Goal: Task Accomplishment & Management: Complete application form

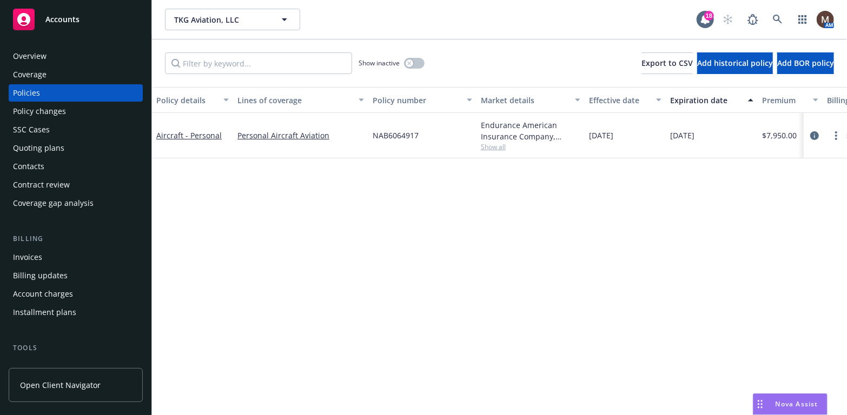
scroll to position [54, 0]
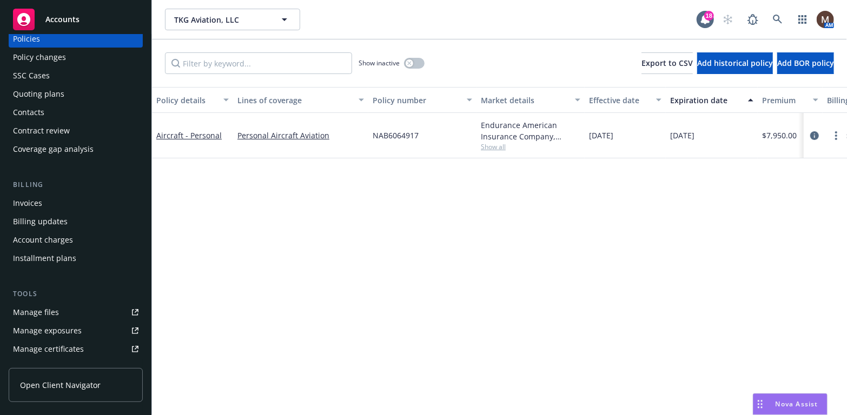
click at [50, 308] on div "Manage files" at bounding box center [36, 312] width 46 height 17
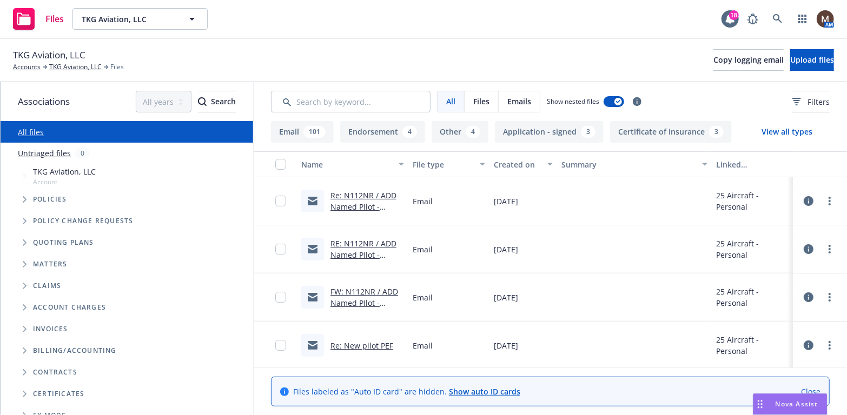
click at [378, 193] on link "Re: N112NR / ADD Named PIlot - George Roeder / TKG Aviation, LLC" at bounding box center [363, 212] width 66 height 44
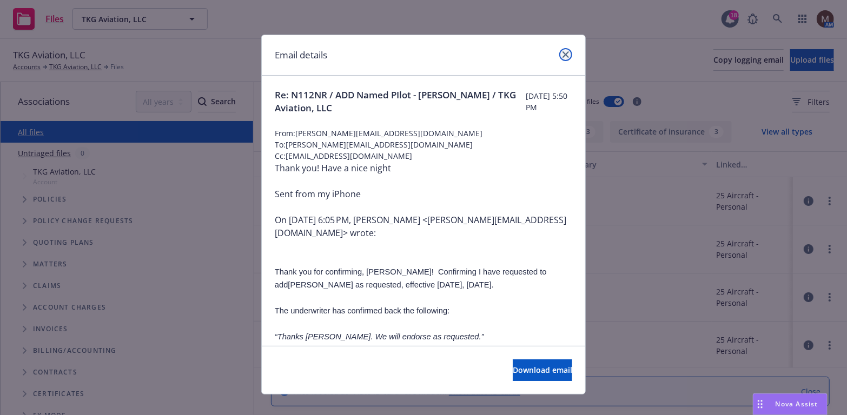
click at [562, 51] on icon "close" at bounding box center [565, 54] width 6 height 6
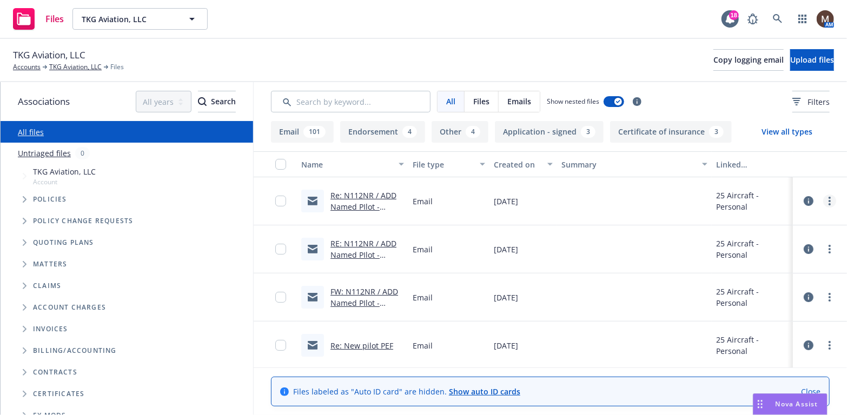
click at [828, 198] on icon "more" at bounding box center [829, 201] width 2 height 9
drag, startPoint x: 757, startPoint y: 223, endPoint x: 716, endPoint y: 222, distance: 40.6
click at [757, 223] on link "Archive" at bounding box center [774, 224] width 108 height 22
click at [376, 191] on link "RE: N112NR / ADD Named PIlot - George Roeder / TKG Aviation, LLC" at bounding box center [363, 212] width 66 height 44
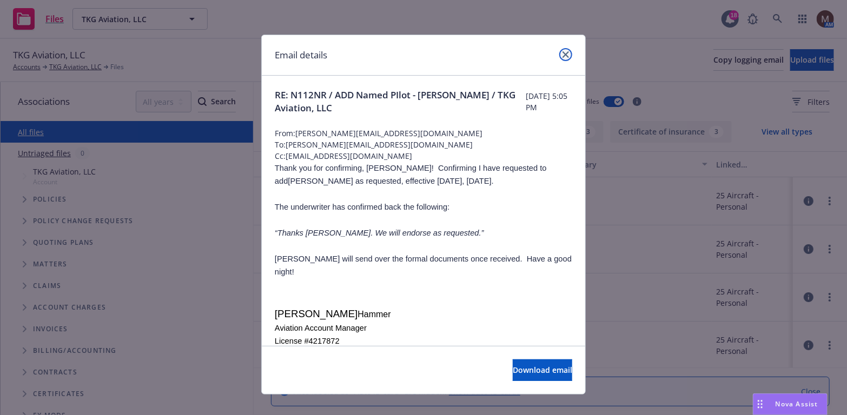
click at [564, 56] on icon "close" at bounding box center [565, 54] width 6 height 6
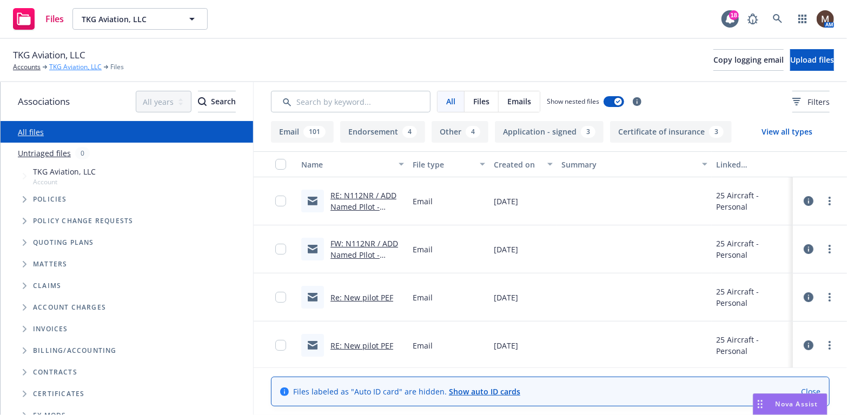
click at [78, 67] on link "TKG Aviation, LLC" at bounding box center [75, 67] width 52 height 10
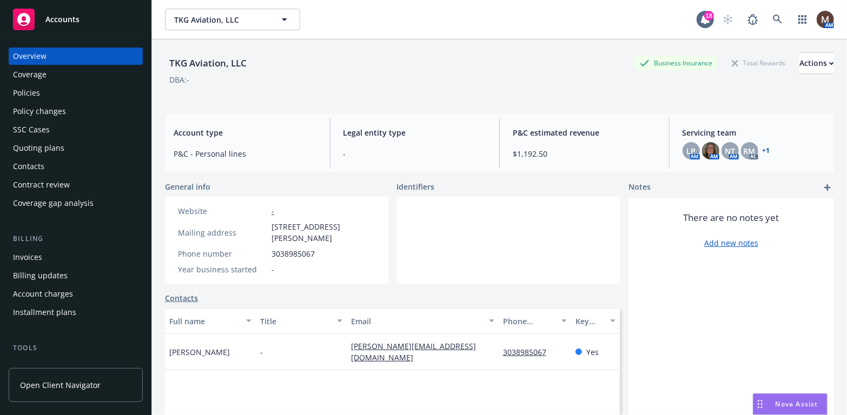
click at [52, 110] on div "Policy changes" at bounding box center [39, 111] width 53 height 17
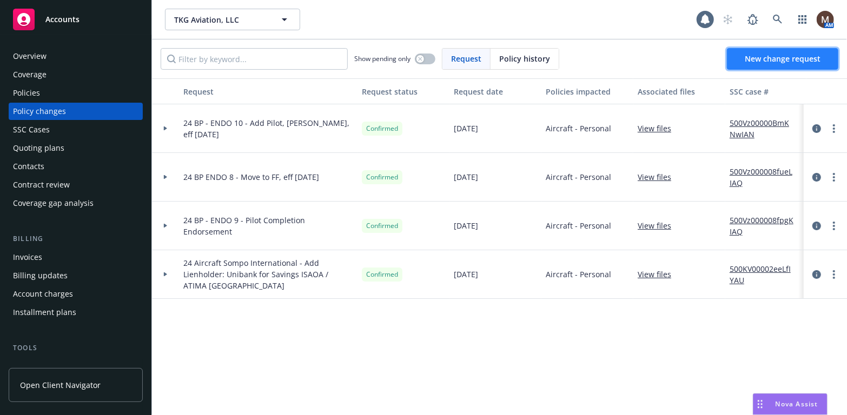
click at [773, 56] on span "New change request" at bounding box center [783, 59] width 76 height 10
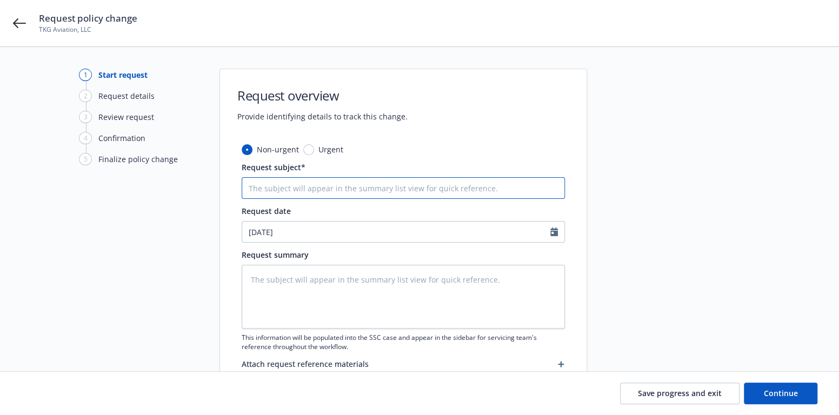
click at [285, 186] on input "Request subject*" at bounding box center [403, 188] width 323 height 22
type textarea "x"
type input "2"
type textarea "x"
type input "25"
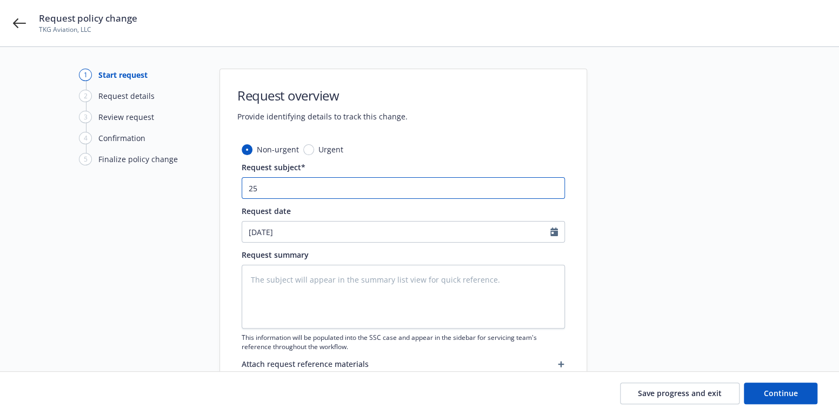
type textarea "x"
type input "25"
type textarea "x"
type input "25 B"
type textarea "x"
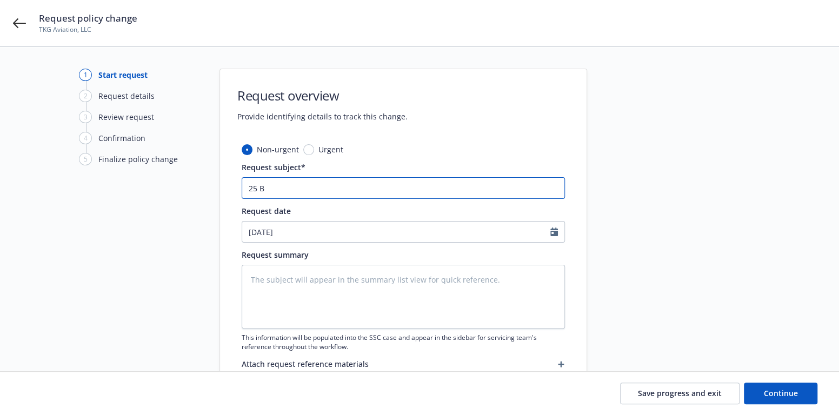
type input "25 BP"
type textarea "x"
type input "25 BP"
type textarea "x"
type input "25 BP -"
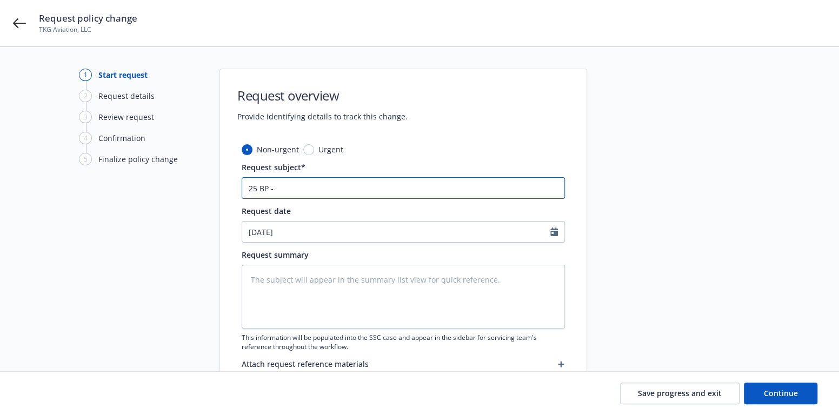
type textarea "x"
type input "25 BP -"
type textarea "x"
type input "25 BP - E"
type textarea "x"
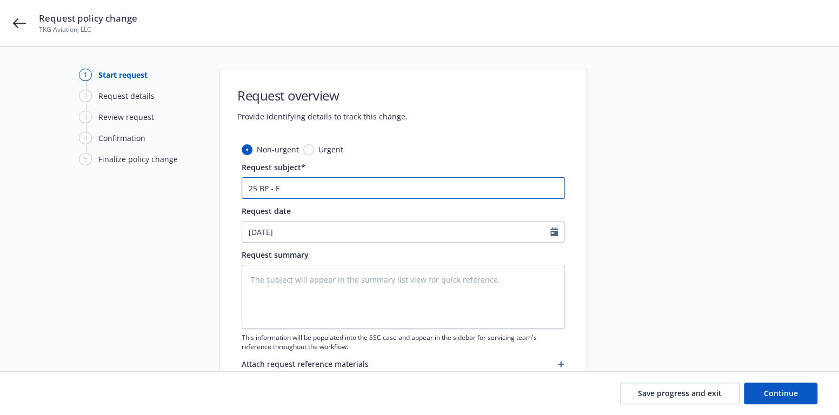
type input "25 BP - EN"
type textarea "x"
type input "25 BP - END"
type textarea "x"
type input "25 BP - ENDO"
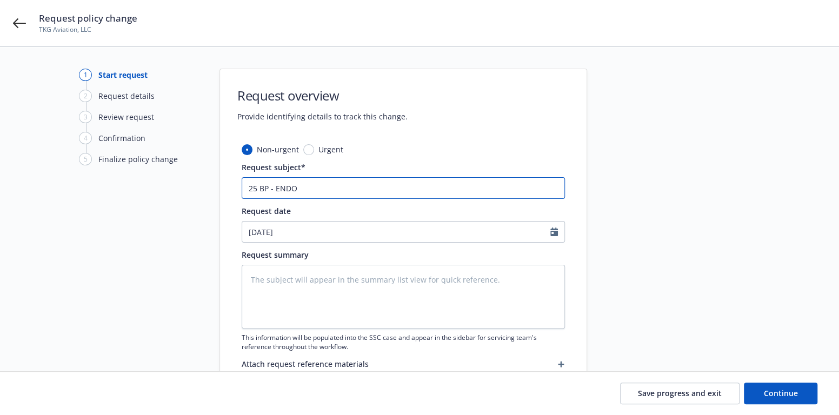
type textarea "x"
type input "25 BP - ENDO"
type textarea "x"
type input "25 BP - ENDO 1"
type textarea "x"
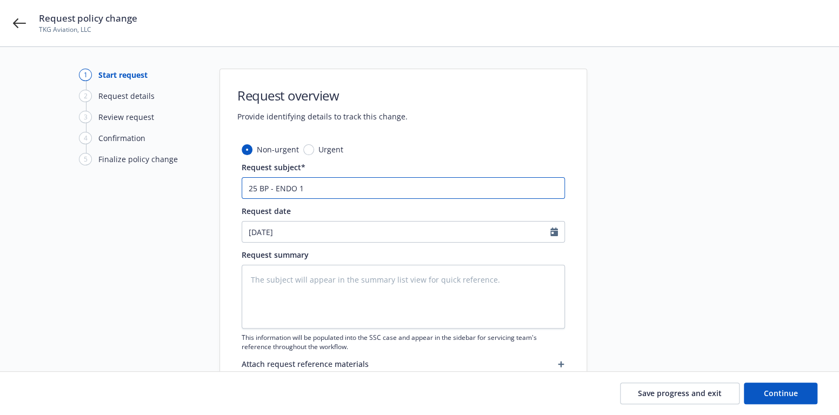
type input "25 BP - ENDO 14"
type textarea "x"
type input "25 BP - ENDO 14"
type textarea "x"
type input "25 BP - ENDO 14 -"
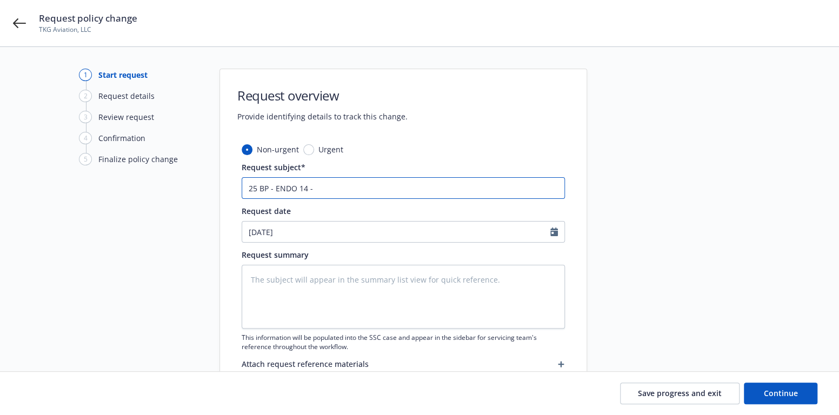
type textarea "x"
type input "25 BP - ENDO 14 -"
type textarea "x"
type input "25 BP - ENDO 14 - A"
type textarea "x"
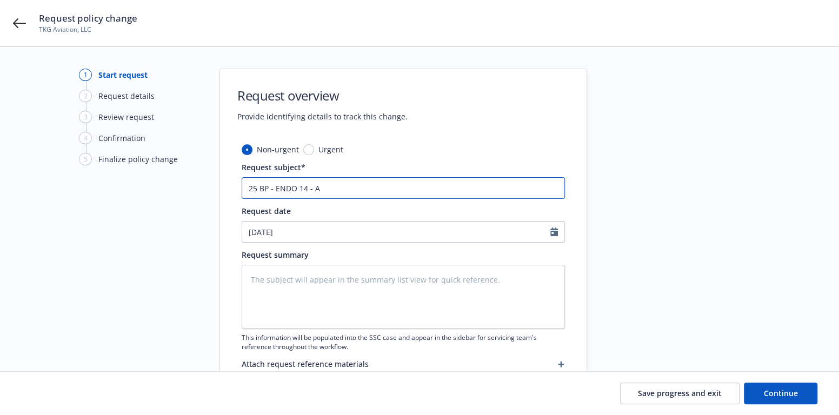
type input "25 BP - ENDO 14 - Ad"
type textarea "x"
type input "25 BP - ENDO 14 - Add"
type textarea "x"
type input "25 BP - ENDO 14 - Add"
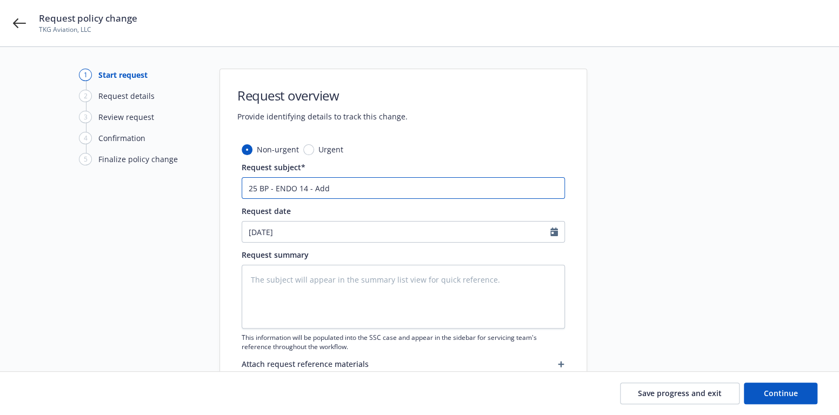
type textarea "x"
type input "25 BP - ENDO 14 - Add P"
type textarea "x"
type input "25 BP - ENDO 14 - Add Pi"
type textarea "x"
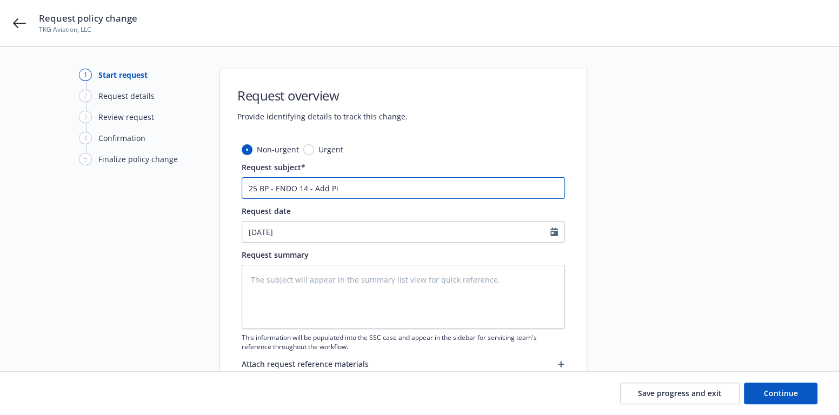
type input "25 BP - ENDO 14 - Add Pil"
type textarea "x"
type input "25 BP - ENDO 14 - Add Pilo"
type textarea "x"
type input "25 BP - ENDO 14 - Add Pil"
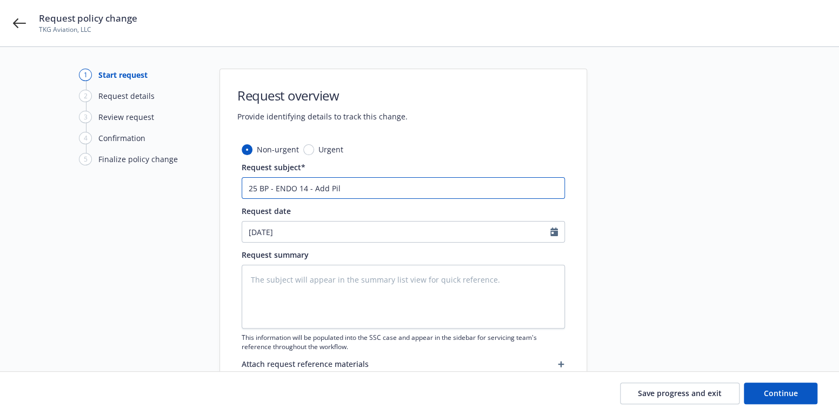
type textarea "x"
type input "25 BP - ENDO 14 - Add Pilo"
type textarea "x"
type input "25 BP - ENDO 14 - Add Pilot"
type textarea "x"
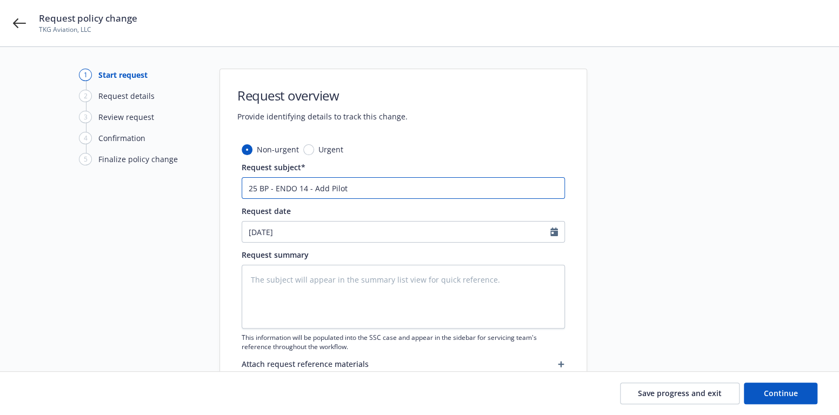
type input "25 BP - ENDO 14 - Add Pilot,"
type textarea "x"
type input "25 BP - ENDO 14 - Add Pilot,"
type textarea "x"
type input "25 BP - ENDO 14 - Add Pilot, G"
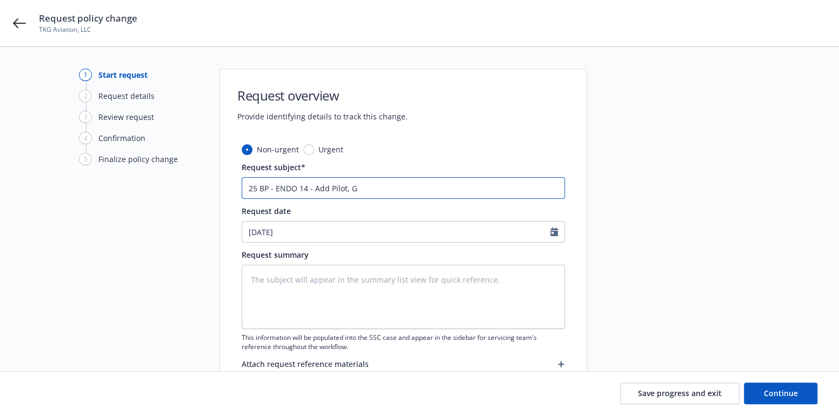
type textarea "x"
type input "25 BP - ENDO 14 - Add Pilot, Ge"
type textarea "x"
type input "25 BP - ENDO 14 - Add Pilot, Geo"
type textarea "x"
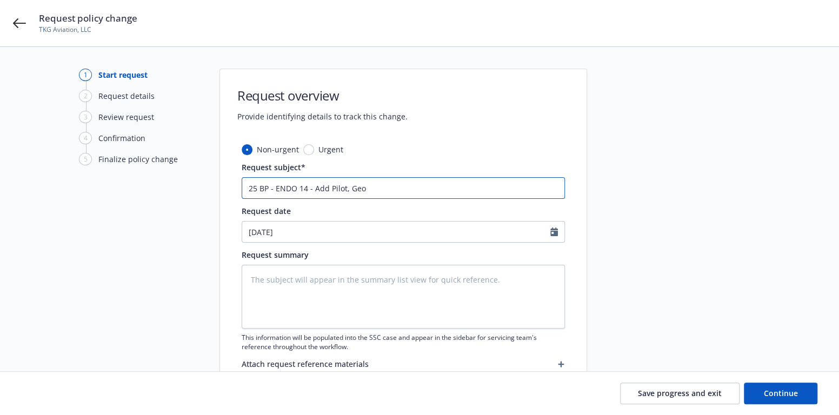
type input "25 BP - ENDO 14 - Add Pilot, Geor"
type textarea "x"
type input "25 BP - ENDO 14 - Add Pilot, Georg"
type textarea "x"
type input "25 BP - ENDO 14 - Add Pilot, George"
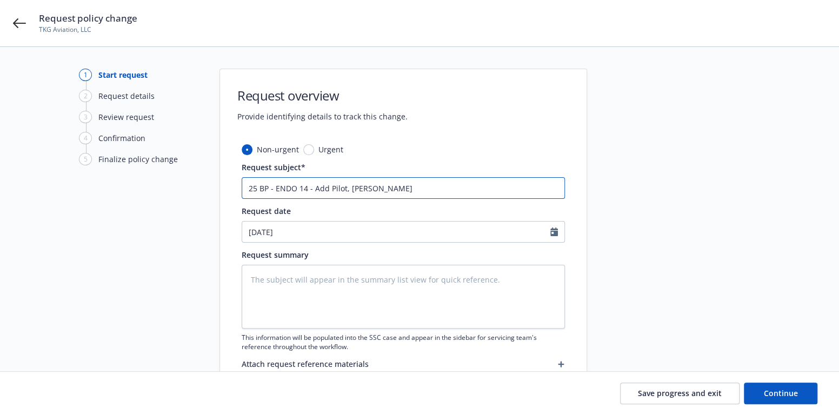
type textarea "x"
type input "25 BP - ENDO 14 - Add Pilot, George"
type textarea "x"
type input "25 BP - ENDO 14 - Add Pilot, George R"
type textarea "x"
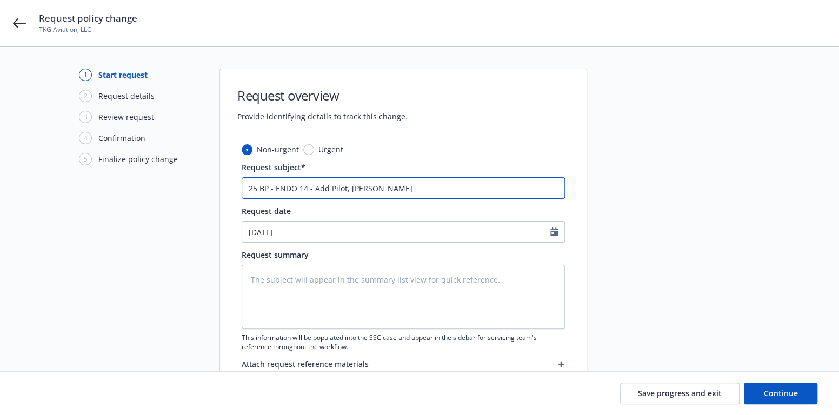
type input "25 BP - ENDO 14 - Add Pilot, George Ro"
type textarea "x"
type input "25 BP - ENDO 14 - Add Pilot, George Roe"
type textarea "x"
type input "25 BP - ENDO 14 - Add Pilot, George Roed"
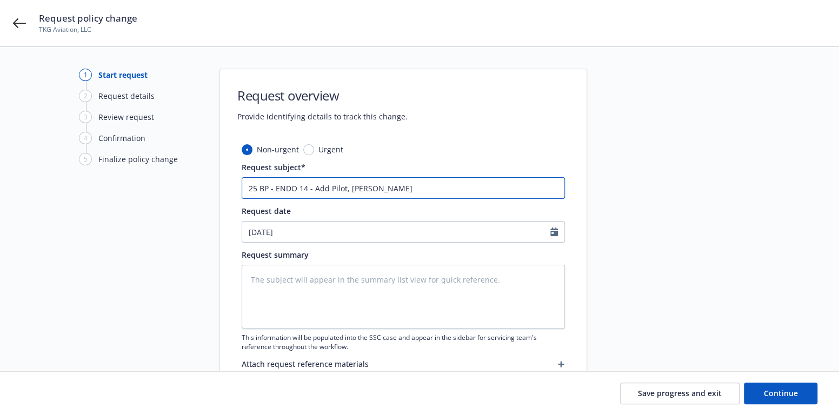
type textarea "x"
type input "25 BP - ENDO 14 - Add Pilot, George Roede"
type textarea "x"
type input "25 BP - ENDO 14 - Add Pilot, George Roeder"
type textarea "x"
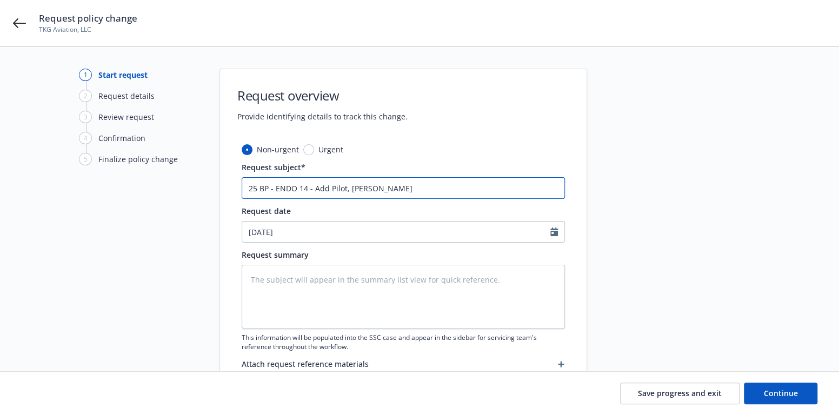
type input "25 BP - ENDO 14 - Add Pilot, George Roeder,"
type textarea "x"
type input "25 BP - ENDO 14 - Add Pilot, George Roeder,"
type textarea "x"
type input "25 BP - ENDO 14 - Add Pilot, George Roeder, e"
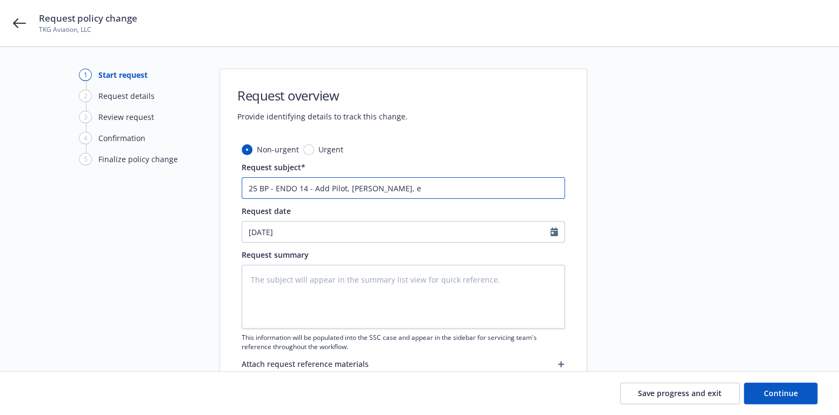
type textarea "x"
type input "25 BP - ENDO 14 - Add Pilot, George Roeder, ef"
type textarea "x"
type input "25 BP - ENDO 14 - Add Pilot, George Roeder, eff"
type textarea "x"
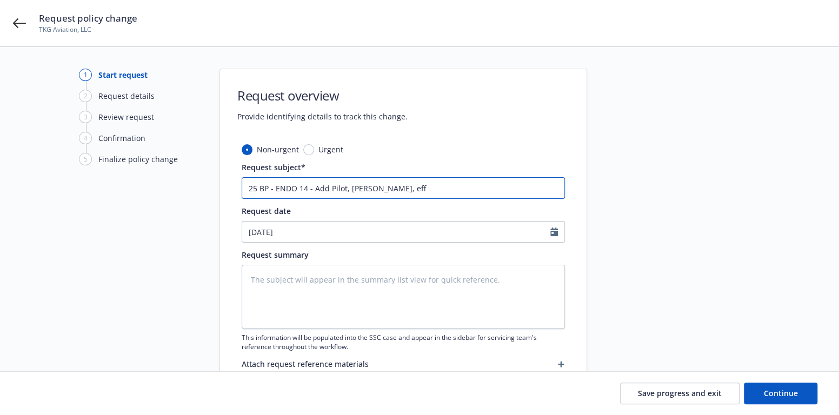
type input "25 BP - ENDO 14 - Add Pilot, George Roeder, eff"
type textarea "x"
type input "25 BP - ENDO 14 - Add Pilot, George Roeder, eff 0"
type textarea "x"
type input "25 BP - ENDO 14 - Add Pilot, George Roeder, eff 08"
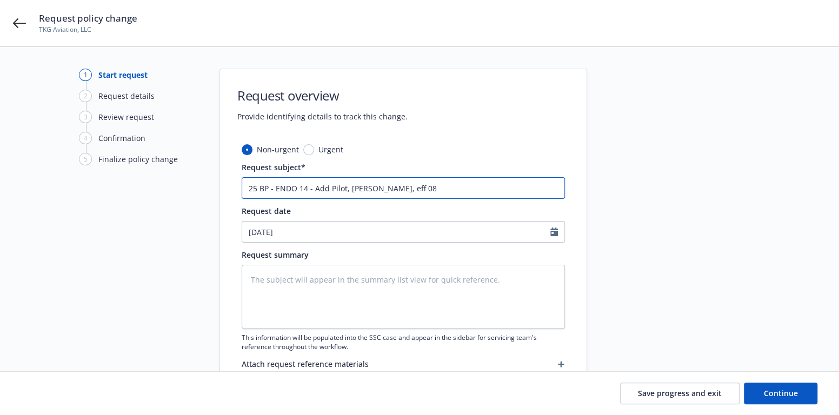
type textarea "x"
type input "25 BP - ENDO 14 - Add Pilot, George Roeder, eff 08."
type textarea "x"
type input "25 BP - ENDO 14 - Add Pilot, George Roeder, eff 08.1"
type textarea "x"
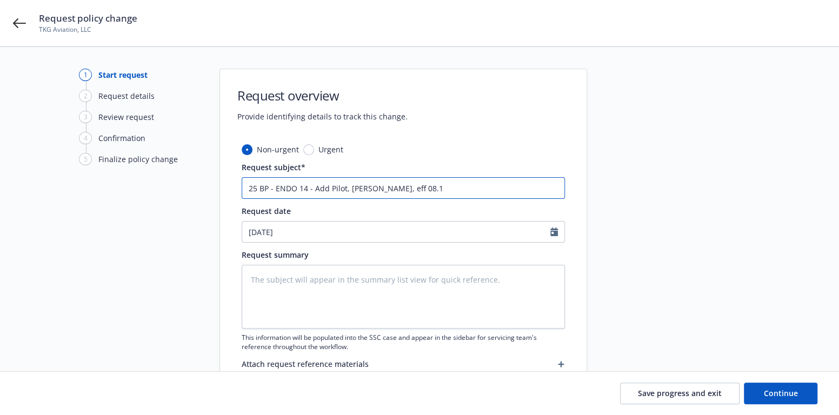
type input "25 BP - ENDO 14 - Add Pilot, George Roeder, eff 08.19"
type textarea "x"
type input "25 BP - ENDO 14 - Add Pilot, George Roeder, eff 08.19."
type textarea "x"
type input "25 BP - ENDO 14 - Add Pilot, George Roeder, eff 08.19.2"
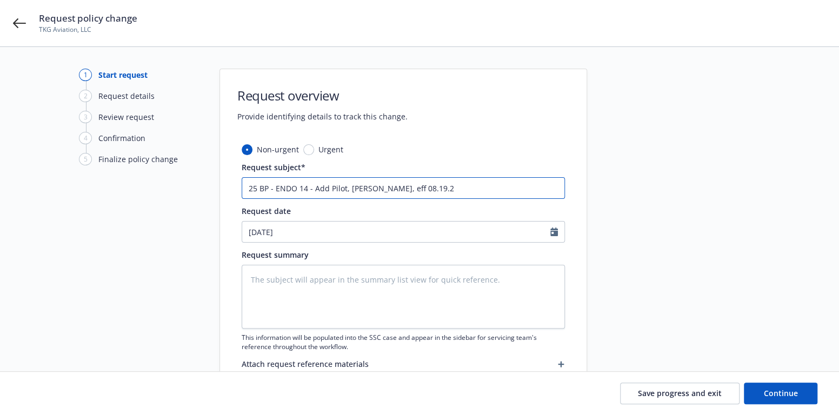
type textarea "x"
type input "25 BP - ENDO 14 - Add Pilot, George Roeder, eff 08.19.20"
type textarea "x"
type input "25 BP - ENDO 14 - Add Pilot, George Roeder, eff 08.19.202"
type textarea "x"
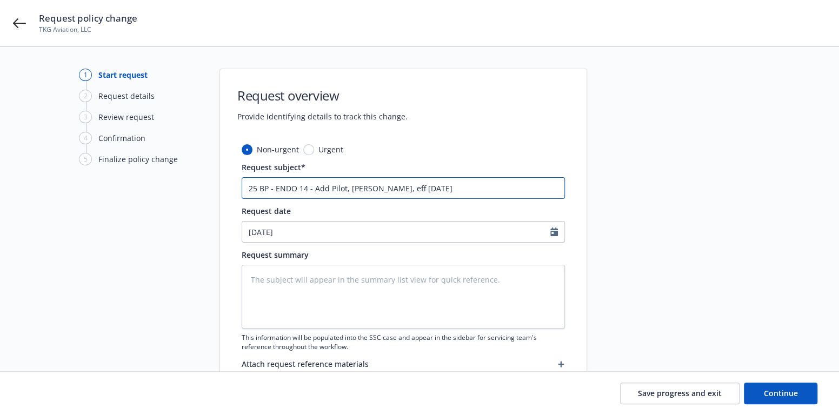
drag, startPoint x: 480, startPoint y: 191, endPoint x: 229, endPoint y: 189, distance: 251.5
click at [229, 189] on div "Non-urgent Urgent Request subject* 25 BP - ENDO 14 - Add Pilot, George Roeder, …" at bounding box center [403, 274] width 367 height 260
type input "25 BP - ENDO 14 - Add Pilot, George Roeder, eff 08.19.2025"
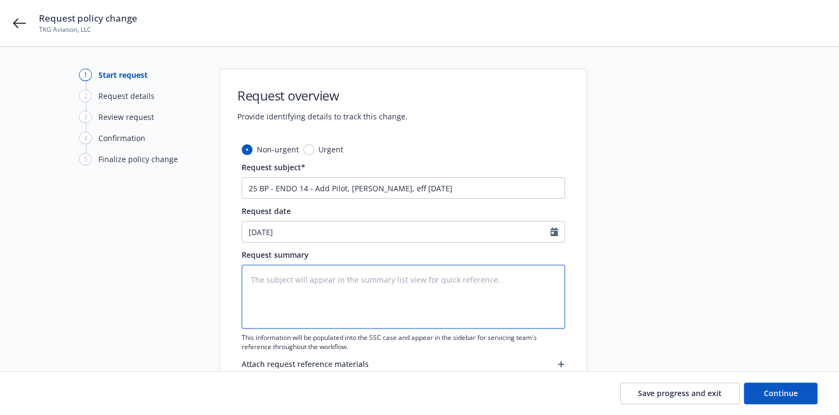
click at [259, 286] on textarea at bounding box center [403, 297] width 323 height 64
paste textarea "25 BP - ENDO 14 - Add Pilot, George Roeder, eff 08.19.2025"
type textarea "x"
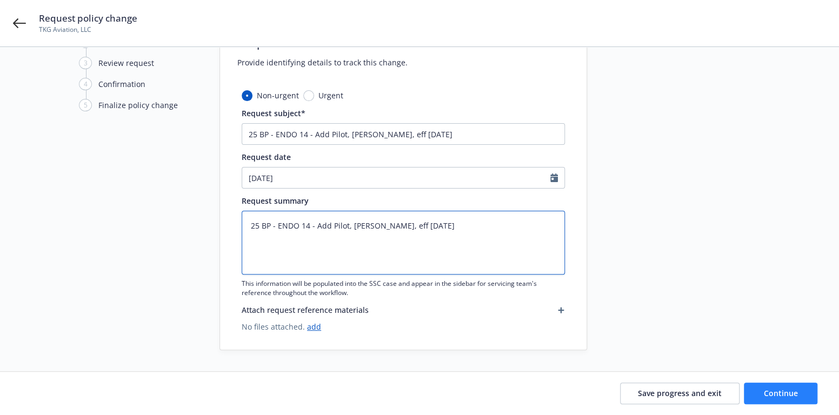
type textarea "25 BP - ENDO 14 - Add Pilot, George Roeder, eff 08.19.2025"
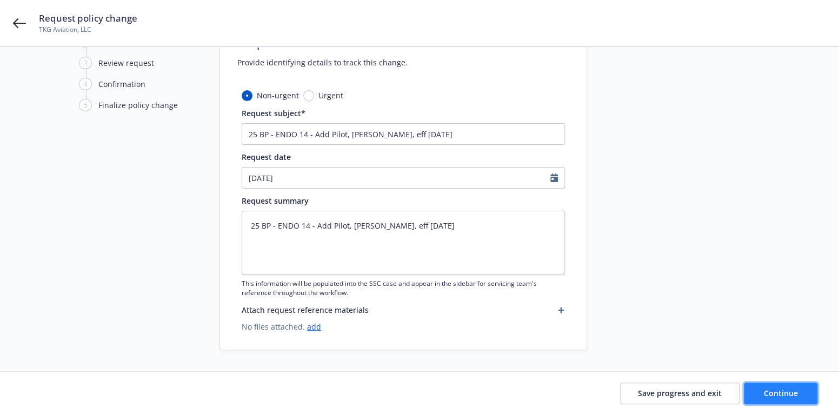
click at [774, 391] on span "Continue" at bounding box center [781, 393] width 34 height 10
type textarea "x"
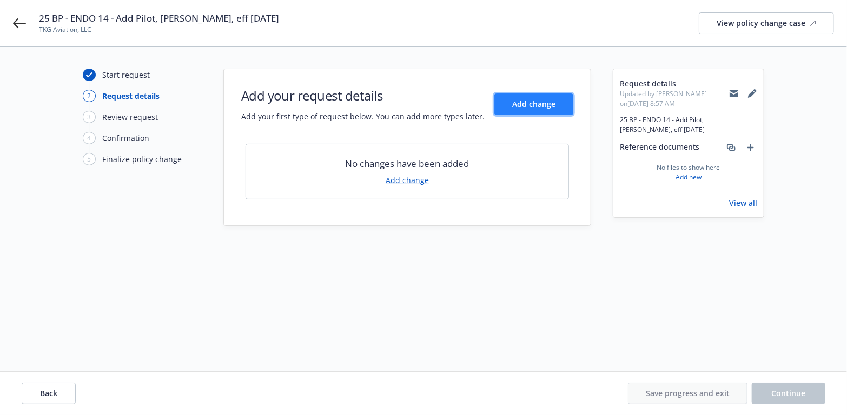
click at [532, 104] on span "Add change" at bounding box center [533, 104] width 43 height 10
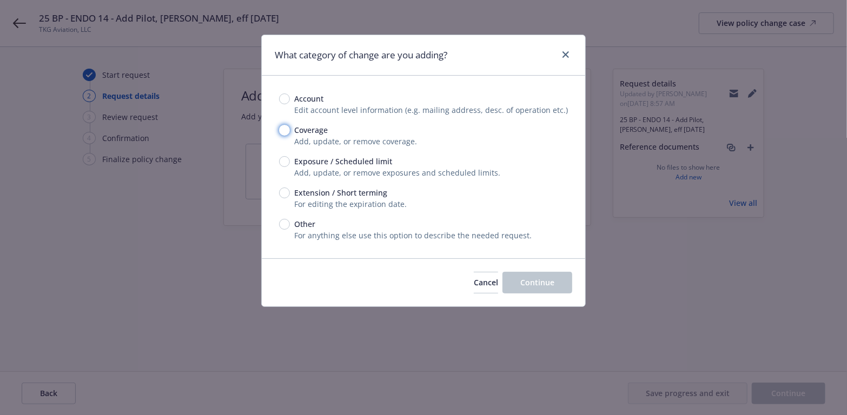
click at [286, 131] on input "Coverage" at bounding box center [284, 130] width 11 height 11
radio input "true"
click at [533, 279] on span "Continue" at bounding box center [537, 282] width 34 height 10
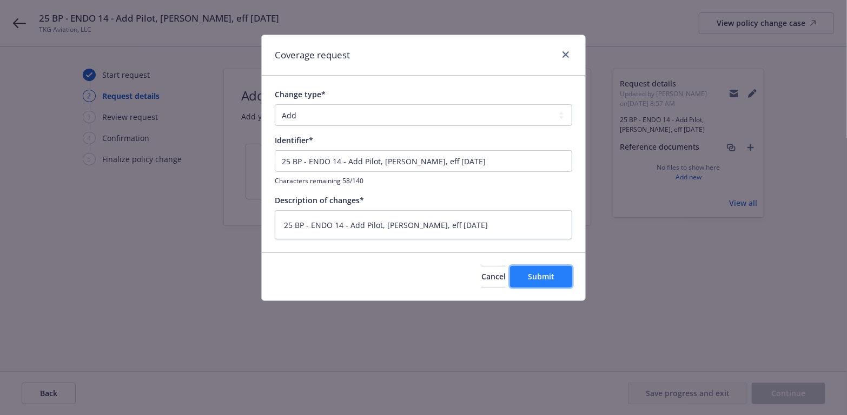
click at [553, 276] on span "Submit" at bounding box center [541, 276] width 26 height 10
type textarea "x"
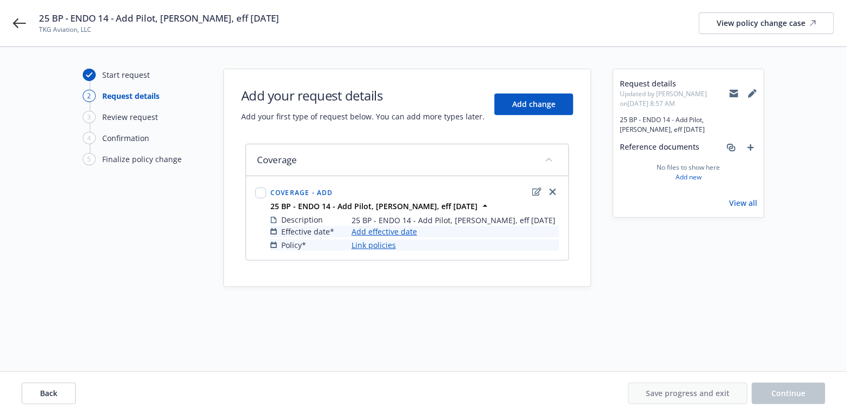
click at [376, 228] on link "Add effective date" at bounding box center [383, 231] width 65 height 11
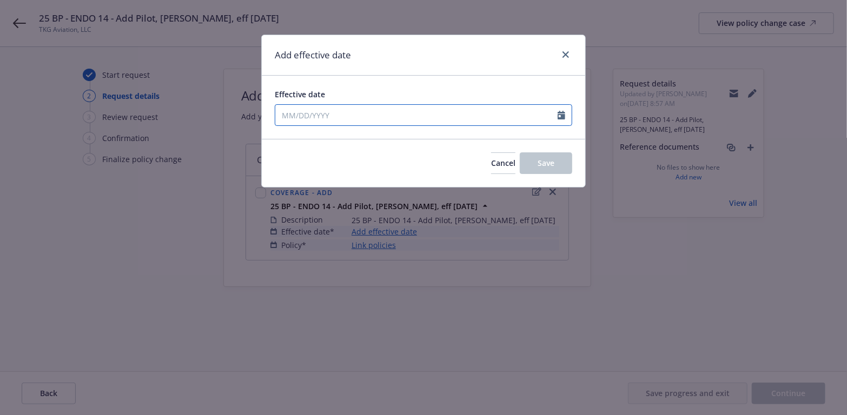
click at [563, 115] on icon "Calendar" at bounding box center [562, 115] width 8 height 9
select select "8"
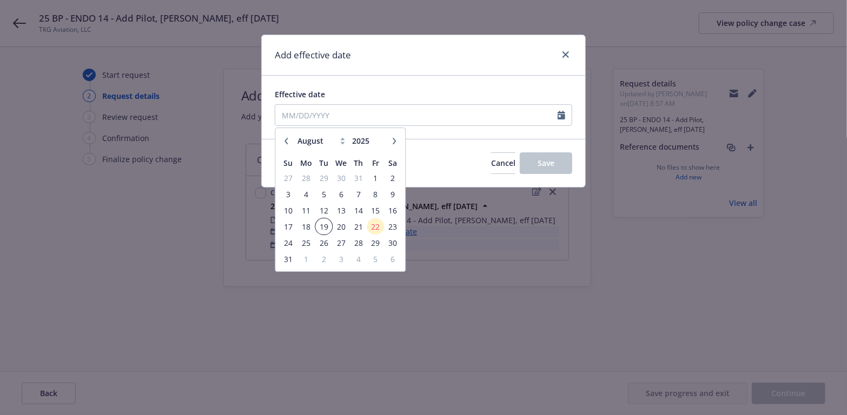
click at [324, 224] on span "19" at bounding box center [323, 227] width 15 height 14
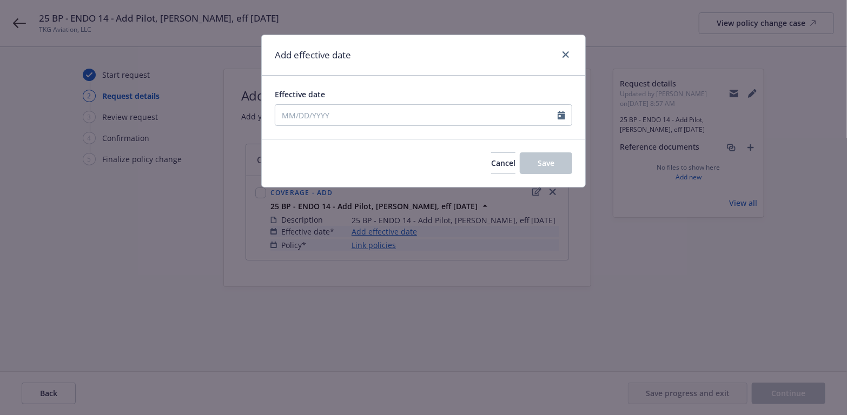
type input "08/19/2025"
click at [548, 156] on button "Save" at bounding box center [546, 163] width 52 height 22
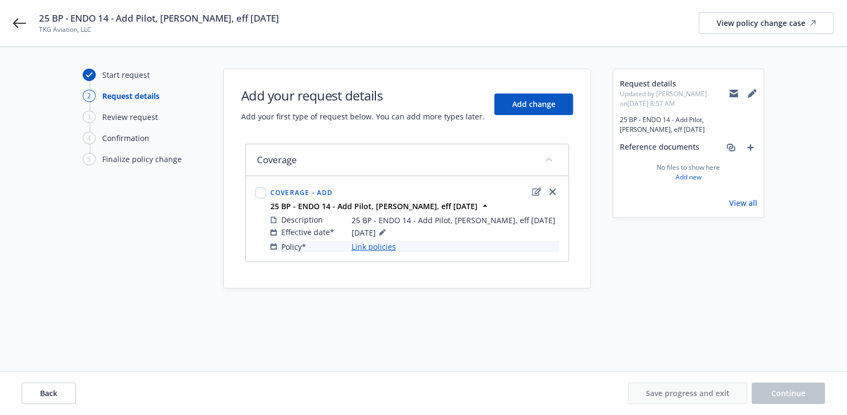
click at [371, 244] on link "Link policies" at bounding box center [373, 246] width 44 height 11
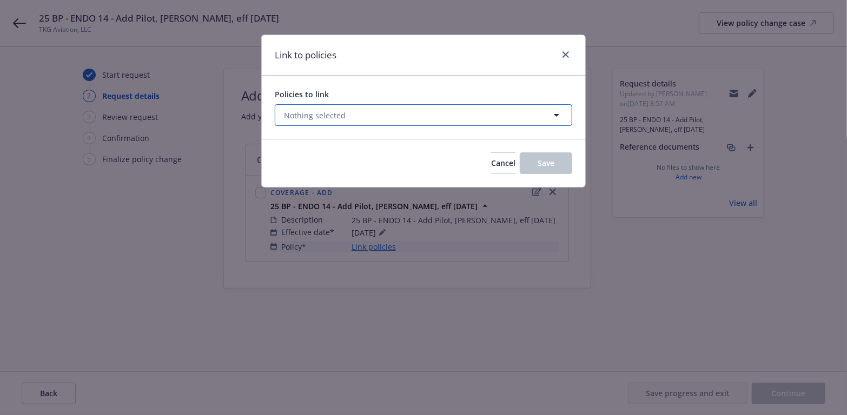
click at [558, 114] on icon "button" at bounding box center [556, 115] width 5 height 3
select select "ACTIVE"
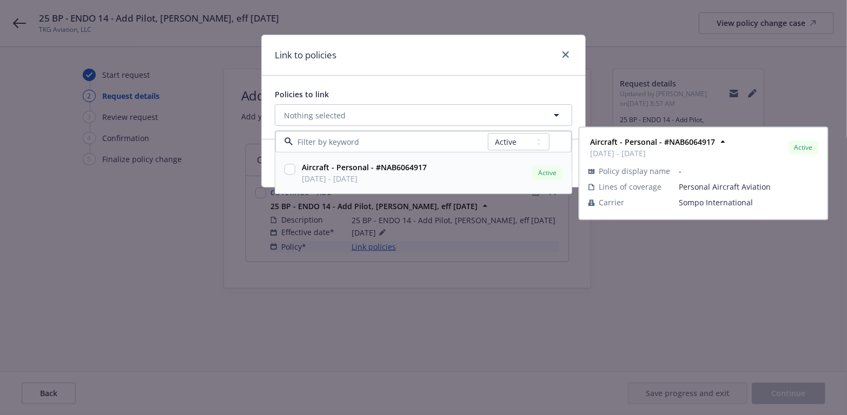
click at [287, 170] on input "checkbox" at bounding box center [289, 169] width 11 height 11
checkbox input "true"
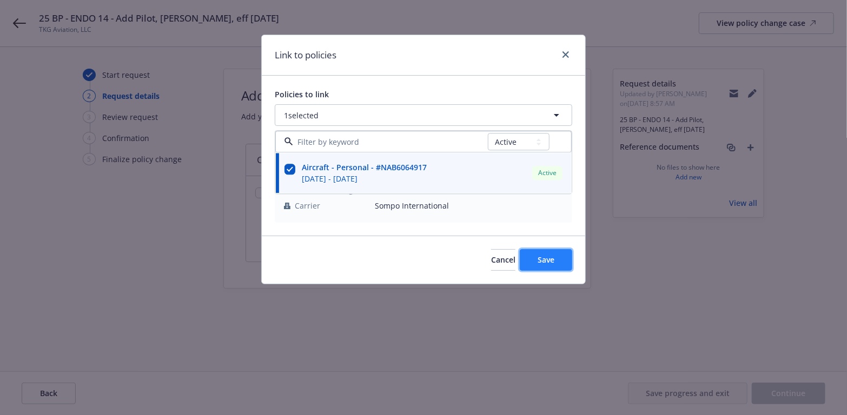
click at [542, 258] on span "Save" at bounding box center [546, 260] width 17 height 10
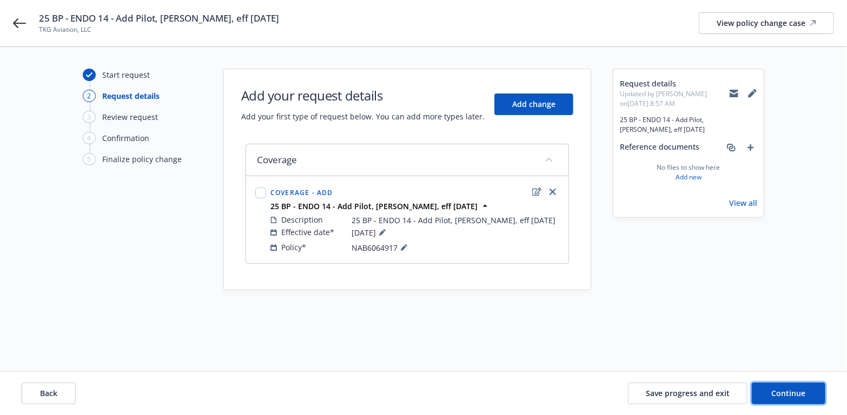
drag, startPoint x: 774, startPoint y: 389, endPoint x: 506, endPoint y: 353, distance: 271.1
click at [774, 388] on span "Continue" at bounding box center [789, 393] width 34 height 10
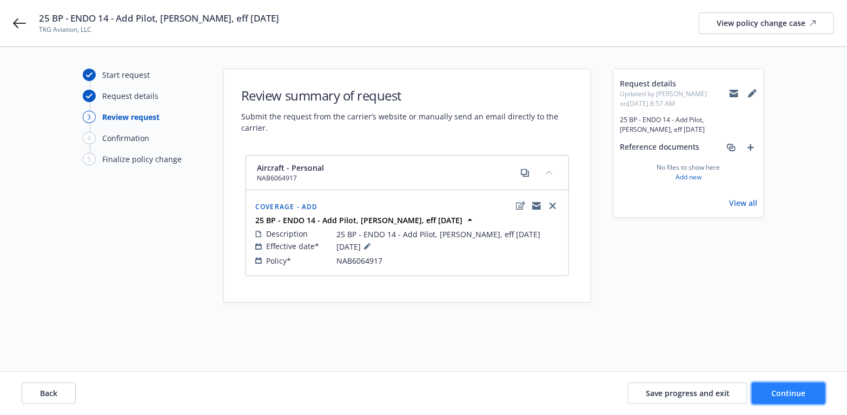
click at [788, 389] on span "Continue" at bounding box center [789, 393] width 34 height 10
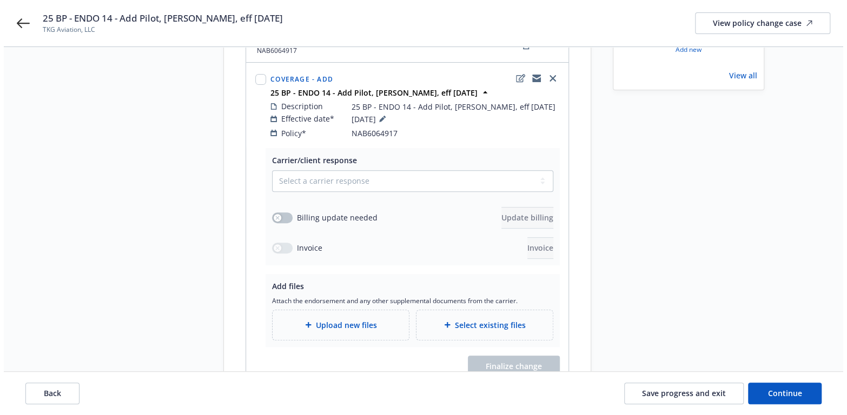
scroll to position [162, 0]
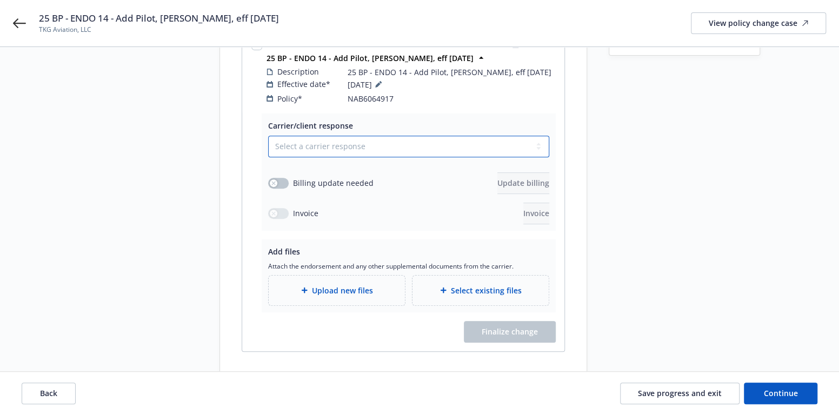
drag, startPoint x: 534, startPoint y: 136, endPoint x: 465, endPoint y: 145, distance: 69.8
click at [534, 136] on select "Select a carrier response Accepted Accepted with revision No endorsement needed…" at bounding box center [408, 147] width 281 height 22
select select "ACCEPTED"
click at [268, 136] on select "Select a carrier response Accepted Accepted with revision No endorsement needed…" at bounding box center [408, 147] width 281 height 22
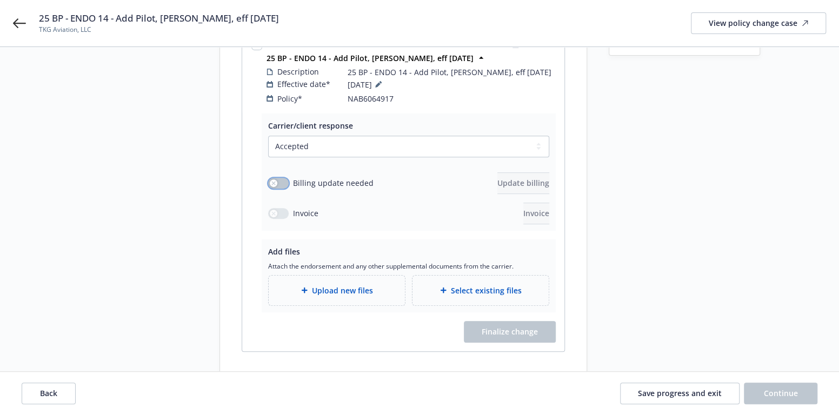
click at [271, 181] on icon "button" at bounding box center [273, 183] width 4 height 4
click at [279, 180] on div "button" at bounding box center [283, 184] width 8 height 8
click at [306, 287] on icon at bounding box center [304, 290] width 6 height 6
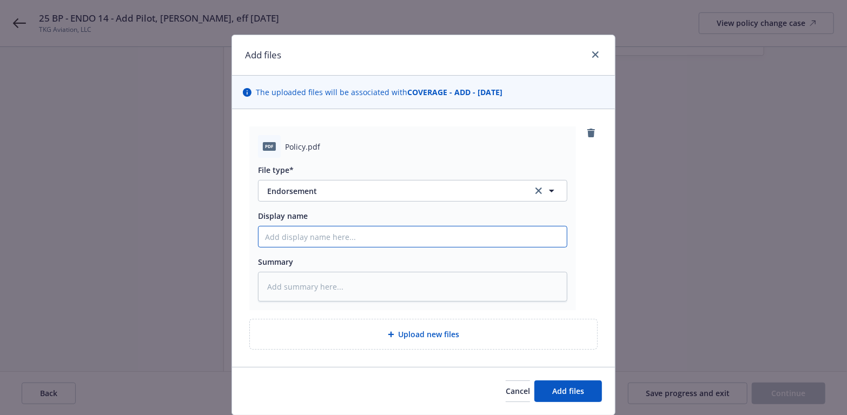
click at [300, 240] on input "Display name" at bounding box center [412, 237] width 308 height 21
paste input "25 BP - ENDO 14 - Add Pilot, George Roeder, eff 08.19.2025"
type textarea "x"
type input "25 BP - ENDO 14 - Add Pilot, George Roeder, eff 08.19.2025"
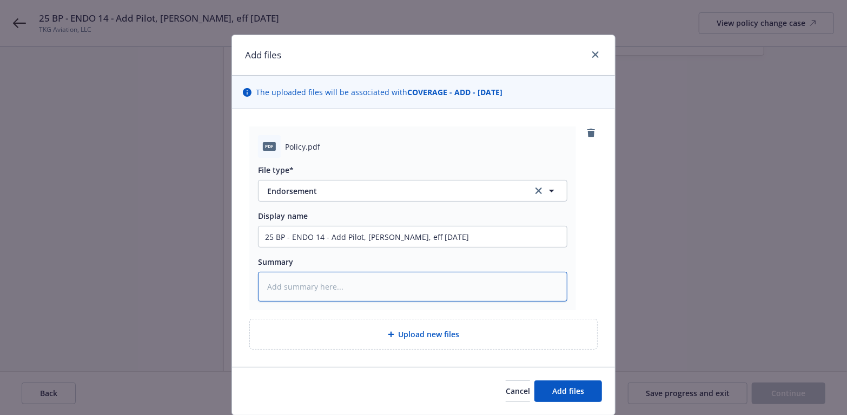
click at [284, 278] on textarea at bounding box center [412, 287] width 309 height 30
paste textarea "25 BP - ENDO 14 - Add Pilot, George Roeder, eff 08.19.2025"
type textarea "x"
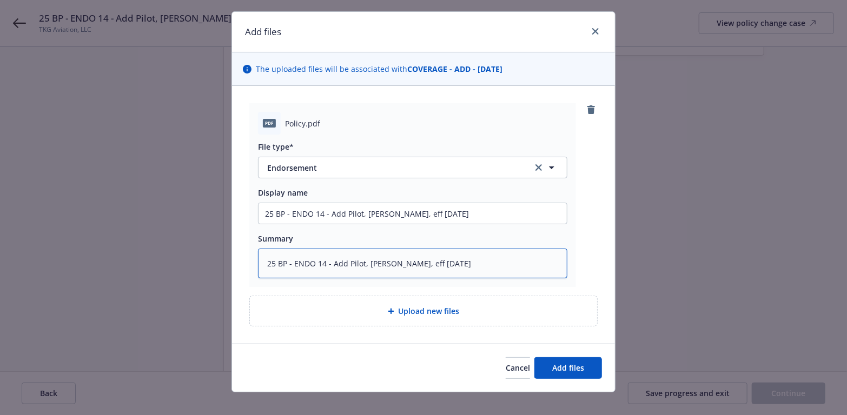
scroll to position [34, 0]
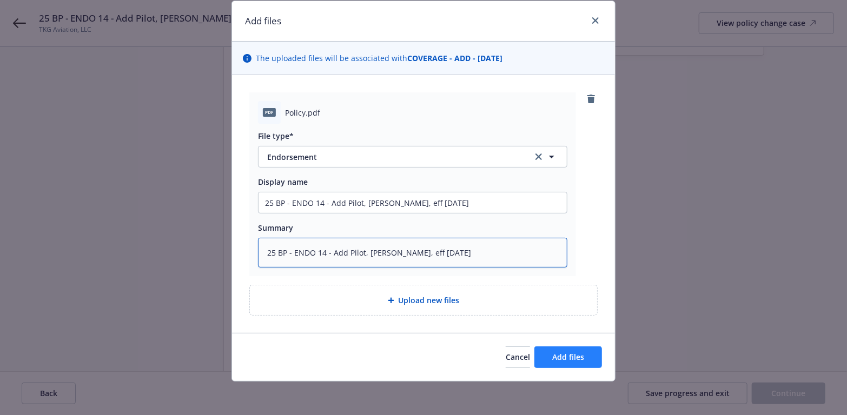
type textarea "25 BP - ENDO 14 - Add Pilot, George Roeder, eff 08.19.2025"
click at [559, 355] on span "Add files" at bounding box center [568, 357] width 32 height 10
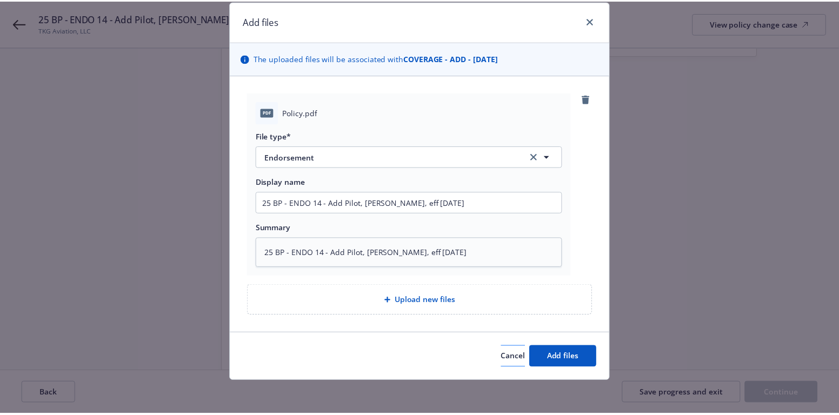
scroll to position [0, 0]
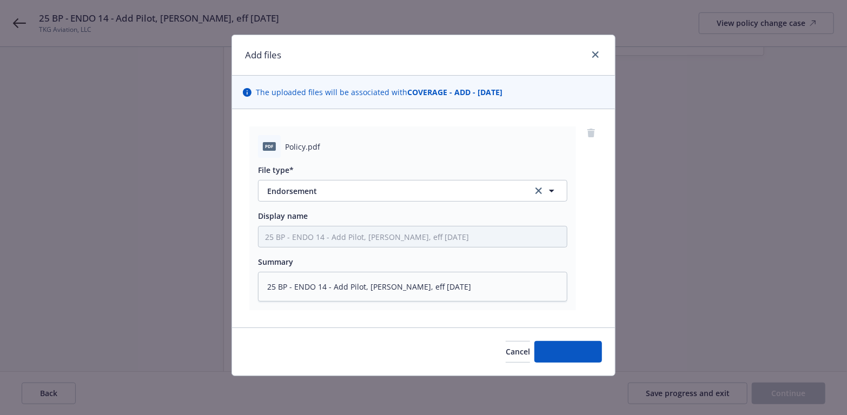
type textarea "x"
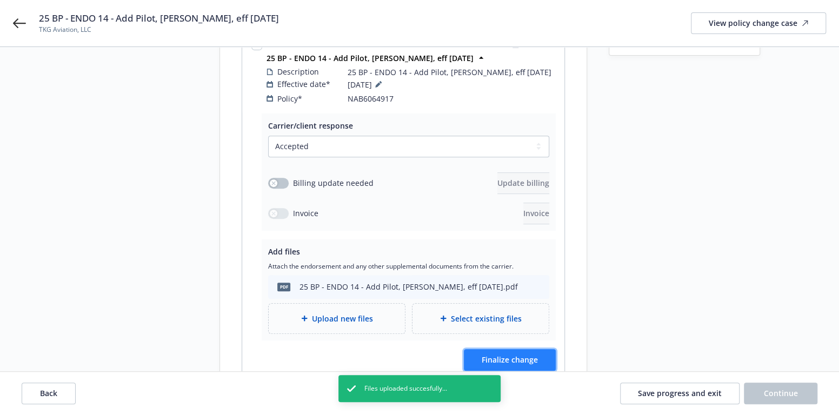
click at [534, 355] on span "Finalize change" at bounding box center [510, 360] width 56 height 10
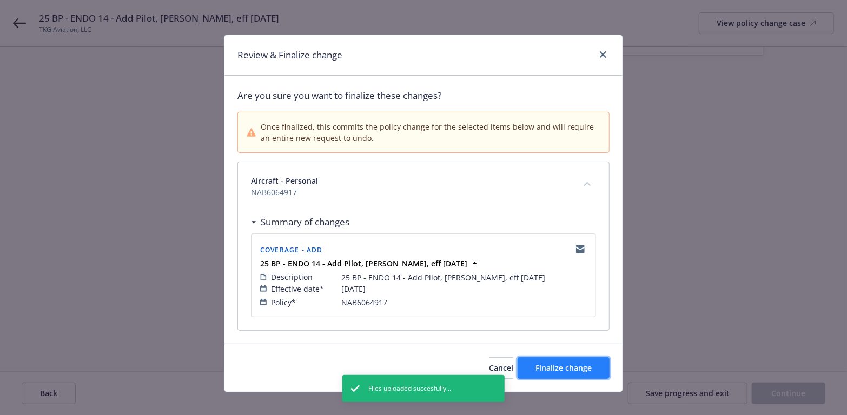
drag, startPoint x: 566, startPoint y: 364, endPoint x: 266, endPoint y: 364, distance: 300.7
click at [566, 364] on span "Finalize change" at bounding box center [563, 368] width 56 height 10
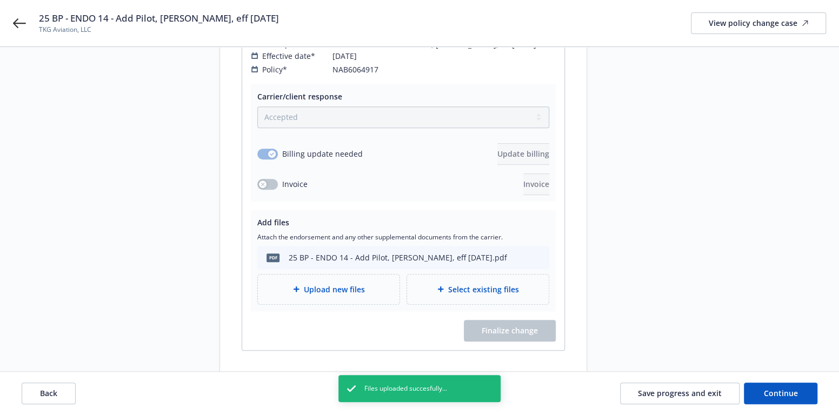
scroll to position [205, 0]
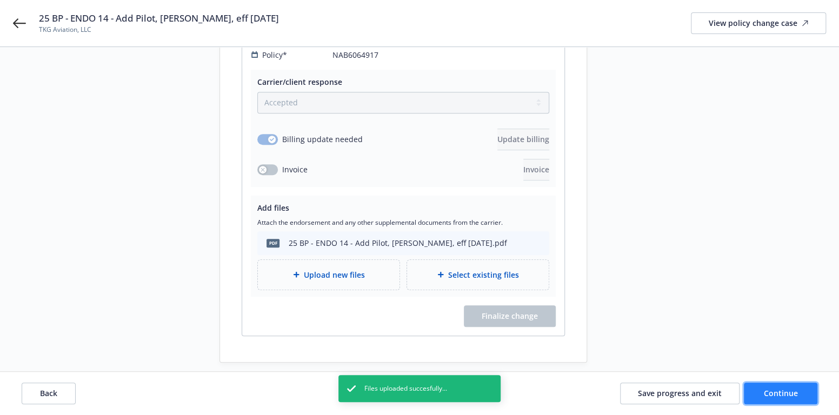
click at [772, 390] on span "Continue" at bounding box center [781, 393] width 34 height 10
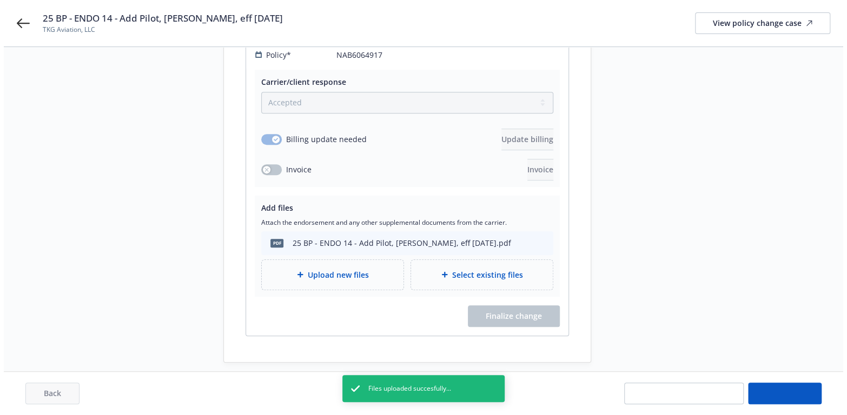
scroll to position [0, 0]
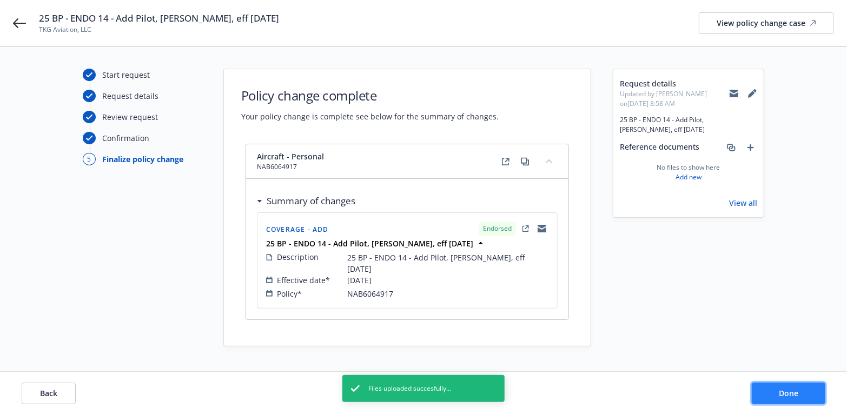
click at [784, 394] on span "Done" at bounding box center [788, 393] width 19 height 10
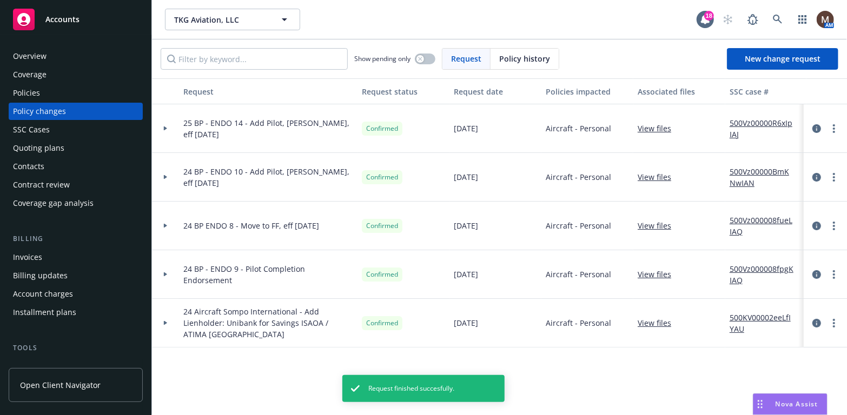
click at [35, 88] on div "Policies" at bounding box center [26, 92] width 27 height 17
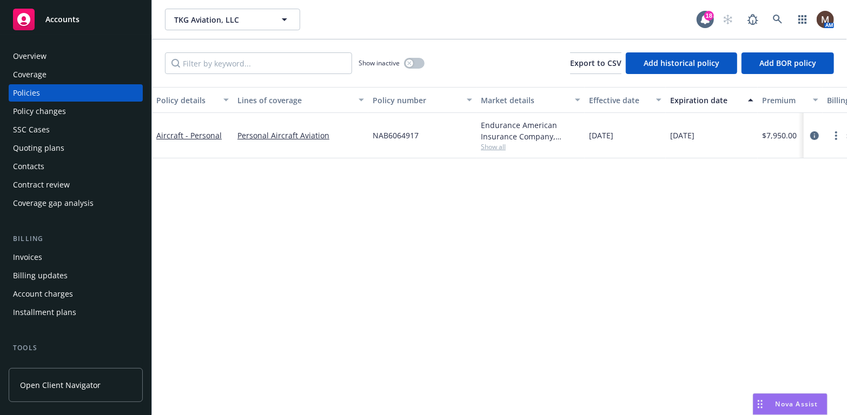
scroll to position [54, 0]
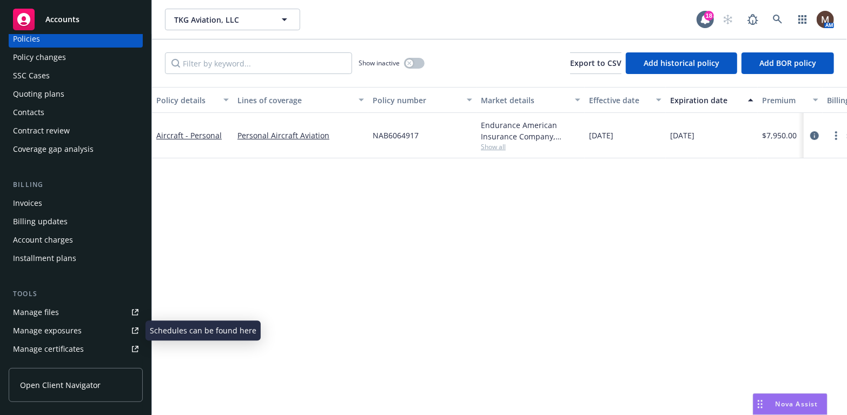
click at [57, 314] on link "Manage files" at bounding box center [76, 312] width 134 height 17
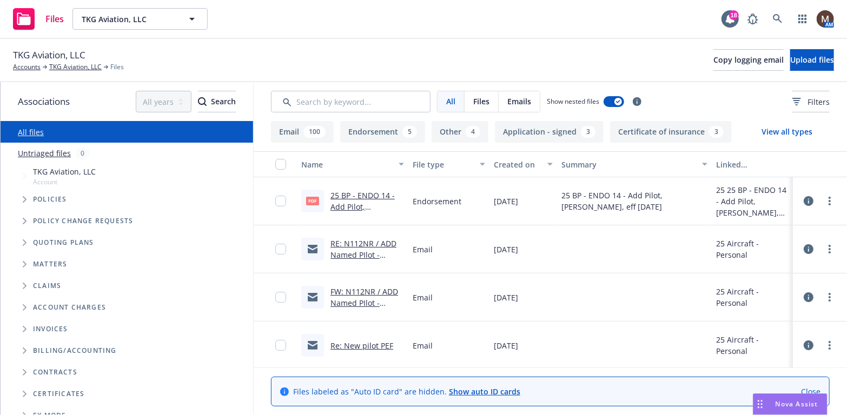
click at [360, 195] on link "25 BP - ENDO 14 - Add Pilot, George Roeder, eff 08.19.2025.pdf" at bounding box center [362, 212] width 64 height 44
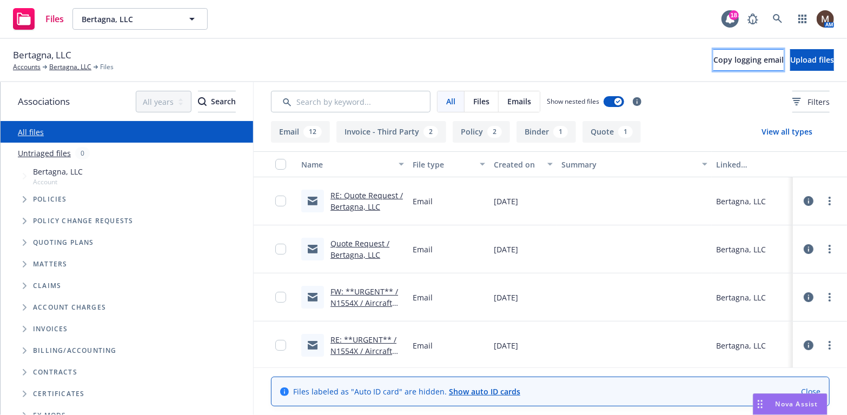
click at [713, 61] on span "Copy logging email" at bounding box center [748, 60] width 70 height 10
click at [614, 101] on div "button" at bounding box center [618, 102] width 8 height 8
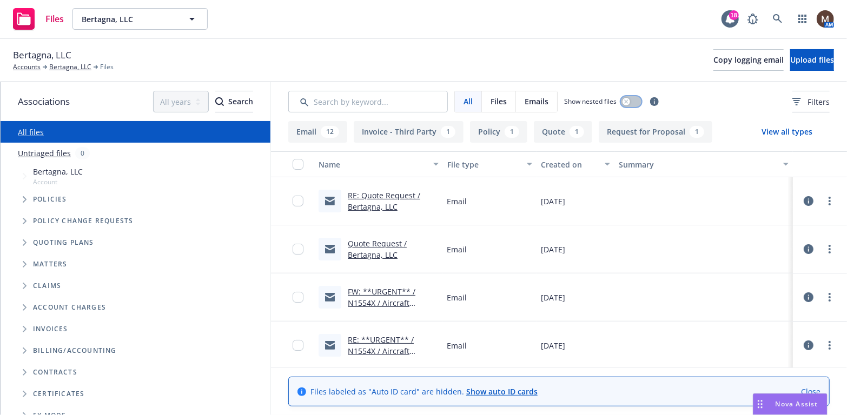
click at [631, 98] on button "button" at bounding box center [631, 101] width 21 height 11
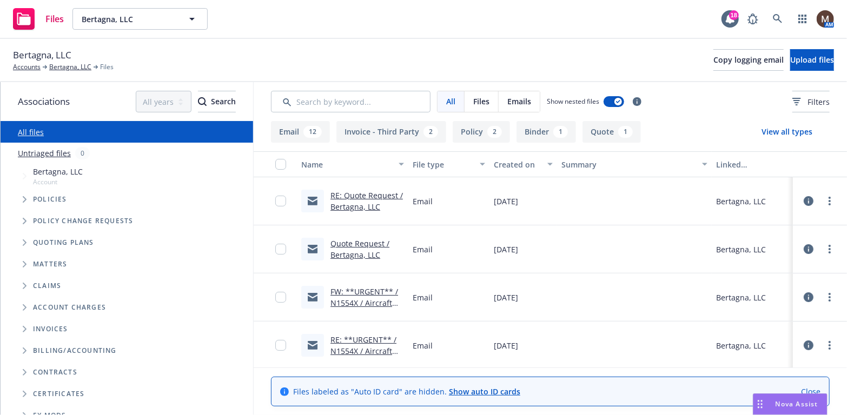
drag, startPoint x: 66, startPoint y: 67, endPoint x: 66, endPoint y: 72, distance: 5.9
click at [66, 67] on link "Bertagna, LLC" at bounding box center [70, 67] width 42 height 10
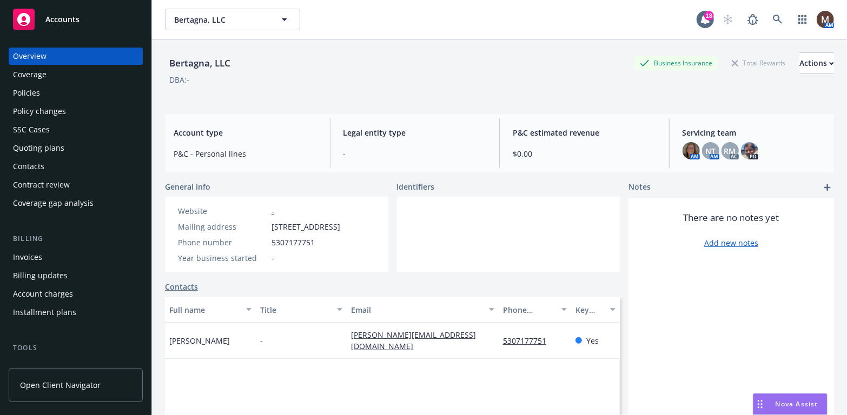
click at [35, 90] on div "Policies" at bounding box center [26, 92] width 27 height 17
